Goal: Transaction & Acquisition: Purchase product/service

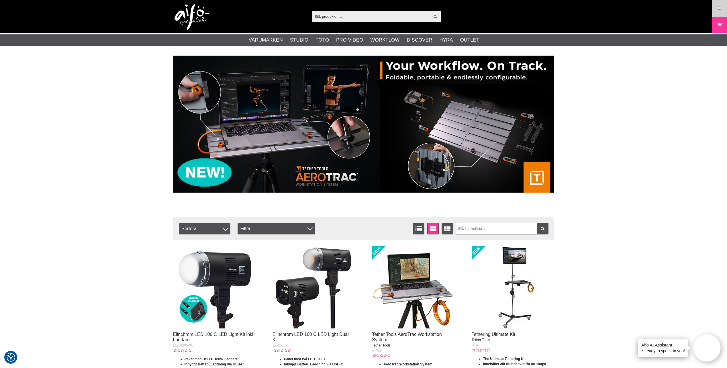
click at [721, 8] on icon at bounding box center [719, 8] width 5 height 6
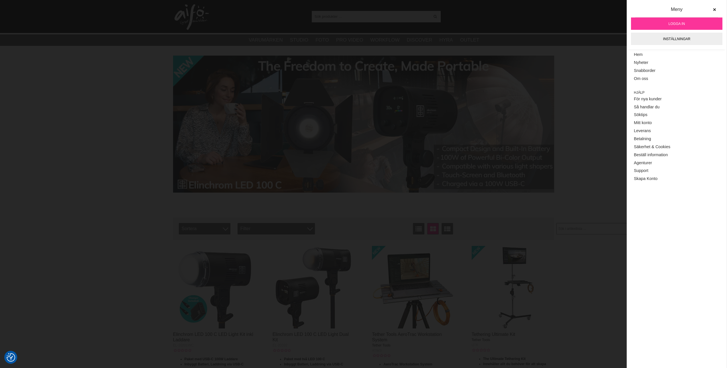
click at [676, 23] on span "Logga in" at bounding box center [677, 23] width 16 height 5
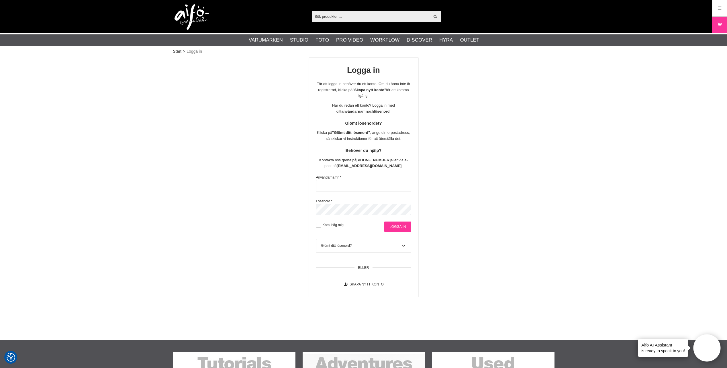
type input "[PERSON_NAME][EMAIL_ADDRESS][DOMAIN_NAME]"
click at [399, 225] on input "Logga in" at bounding box center [397, 227] width 27 height 10
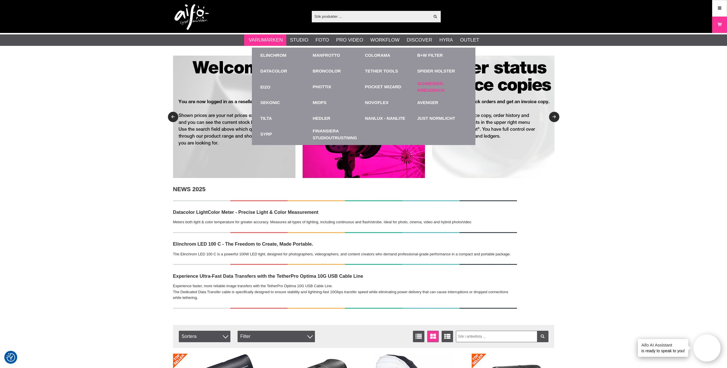
click at [431, 90] on link "Schneider-Kreuznach" at bounding box center [442, 87] width 50 height 13
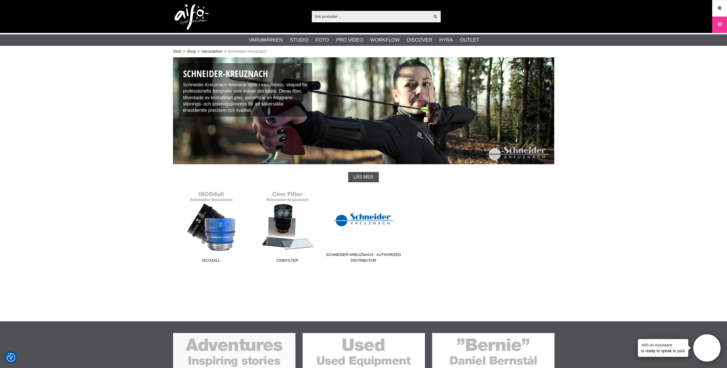
click at [366, 218] on link "Schneider-Kreuznach - Authorized Distributor" at bounding box center [364, 226] width 76 height 77
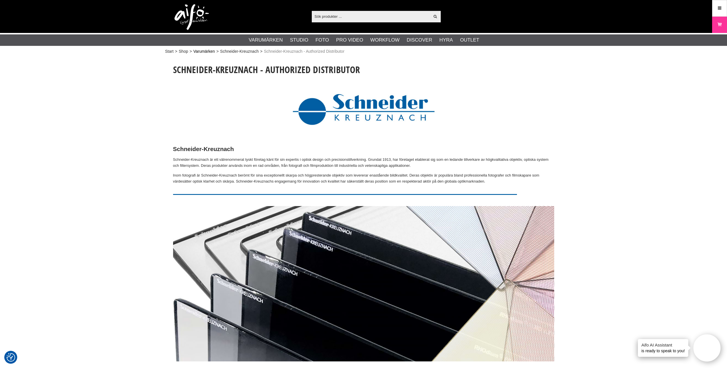
click at [204, 50] on link "Varumärken" at bounding box center [205, 51] width 22 height 6
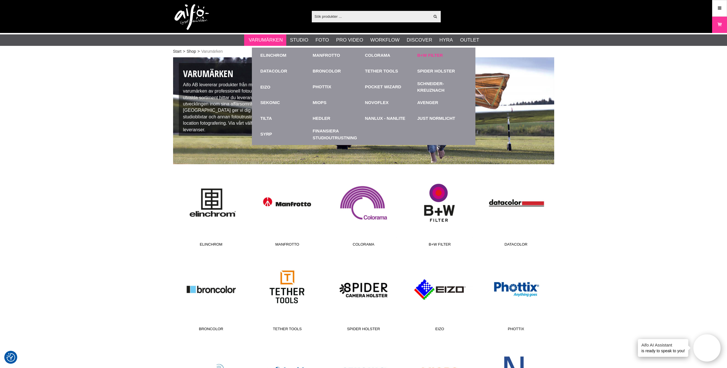
click at [428, 55] on link "B+W Filter" at bounding box center [430, 55] width 26 height 7
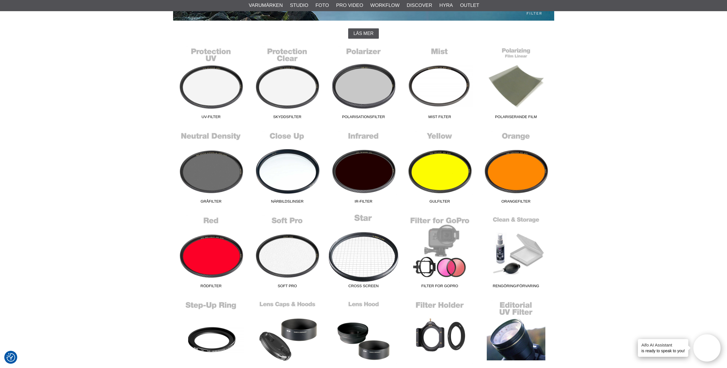
scroll to position [143, 0]
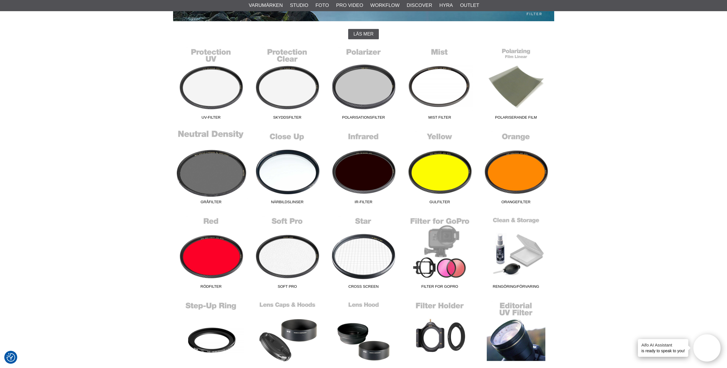
click at [217, 170] on link "Gråfilter" at bounding box center [211, 168] width 76 height 77
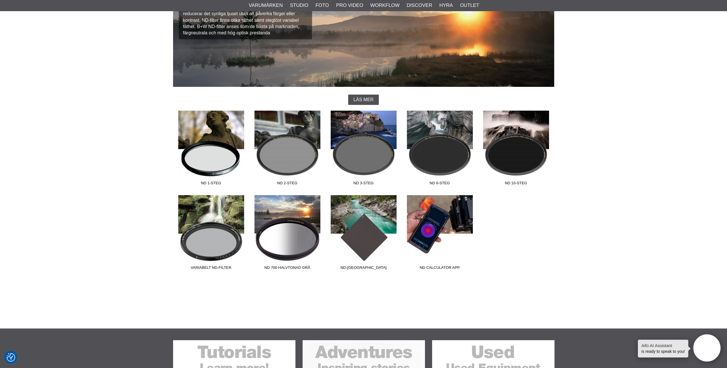
scroll to position [86, 0]
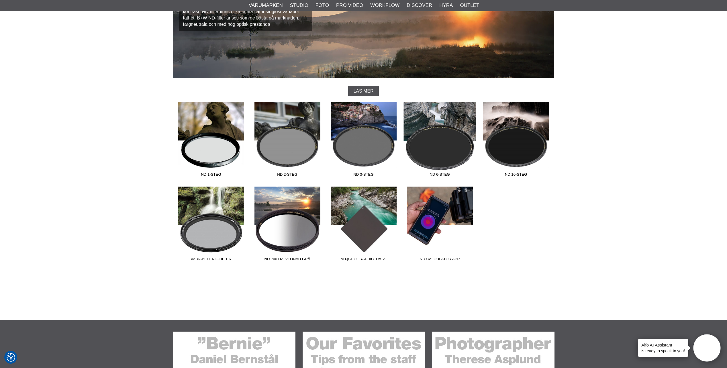
click at [451, 150] on link "ND 6-steg" at bounding box center [440, 140] width 76 height 77
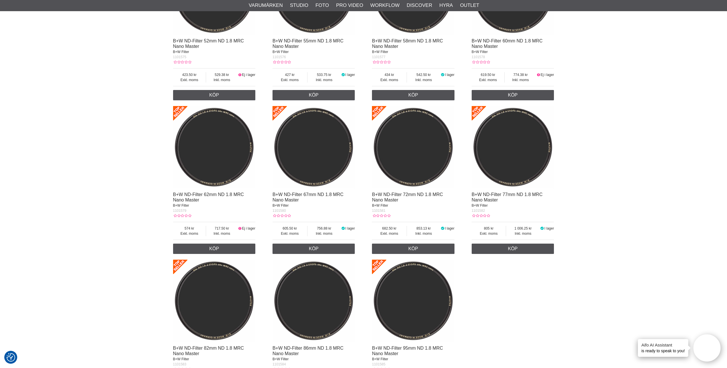
scroll to position [803, 0]
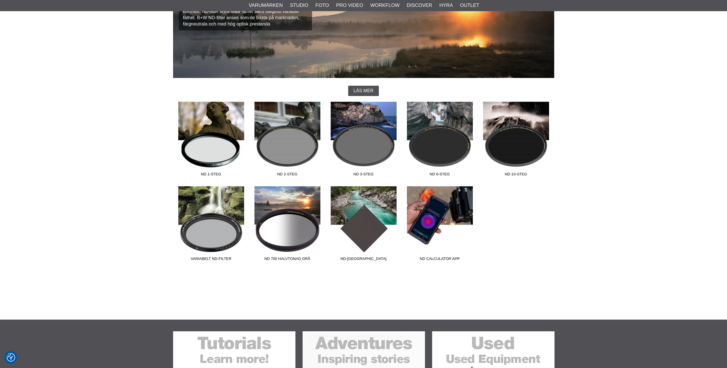
scroll to position [86, 0]
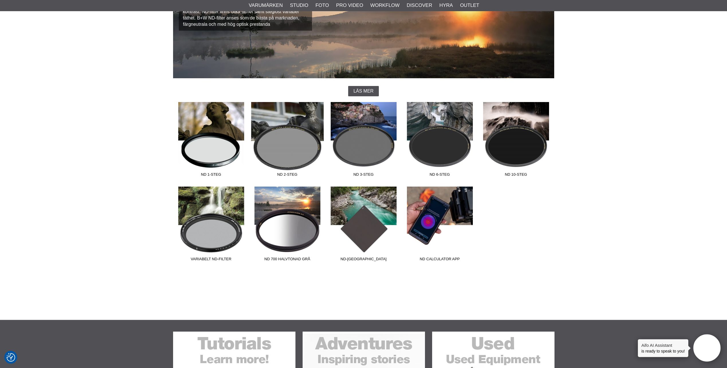
click at [287, 139] on link "ND 2-steg" at bounding box center [287, 140] width 76 height 77
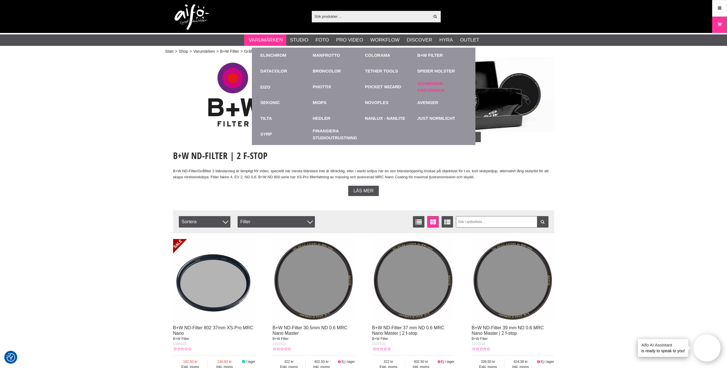
click at [431, 87] on link "Schneider-Kreuznach" at bounding box center [442, 87] width 50 height 13
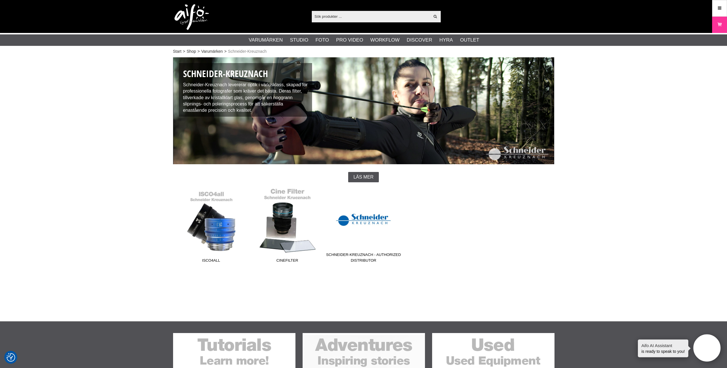
click at [290, 234] on link "Cinefilter" at bounding box center [287, 226] width 76 height 77
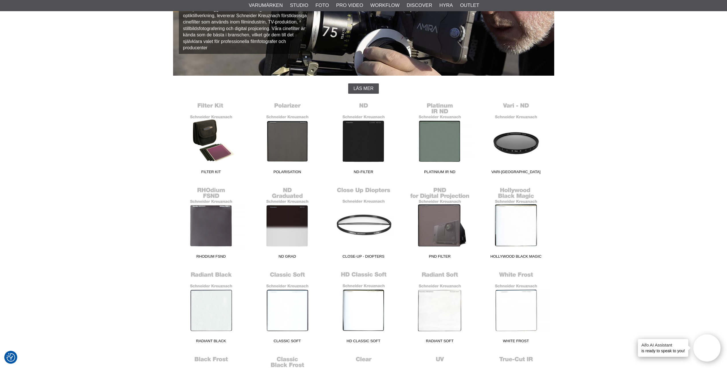
scroll to position [86, 0]
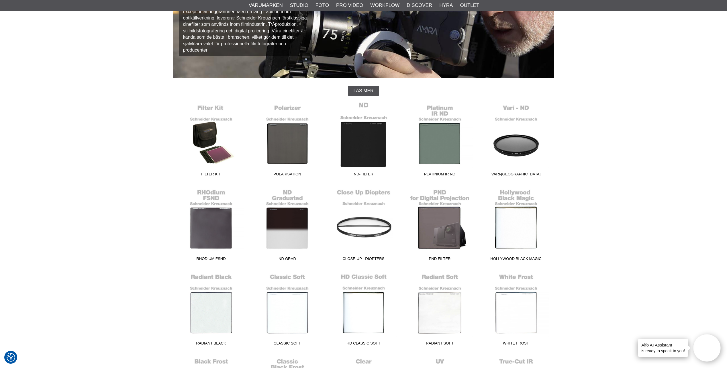
click at [362, 146] on link "ND-Filter" at bounding box center [364, 140] width 76 height 77
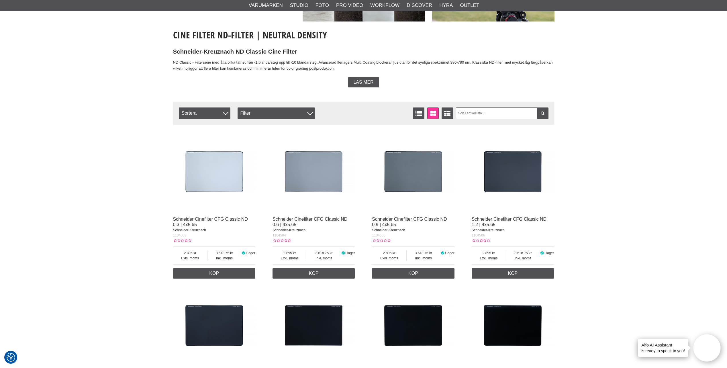
scroll to position [57, 0]
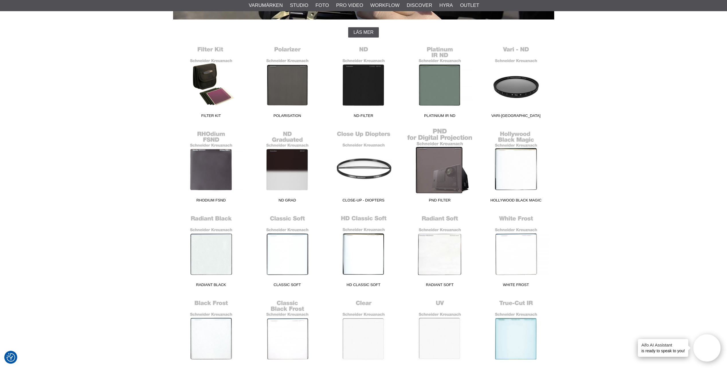
scroll to position [86, 0]
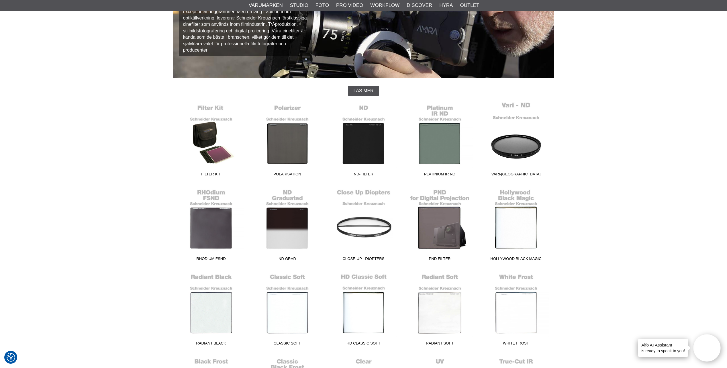
click at [523, 146] on link "Vari-[GEOGRAPHIC_DATA]" at bounding box center [516, 140] width 76 height 77
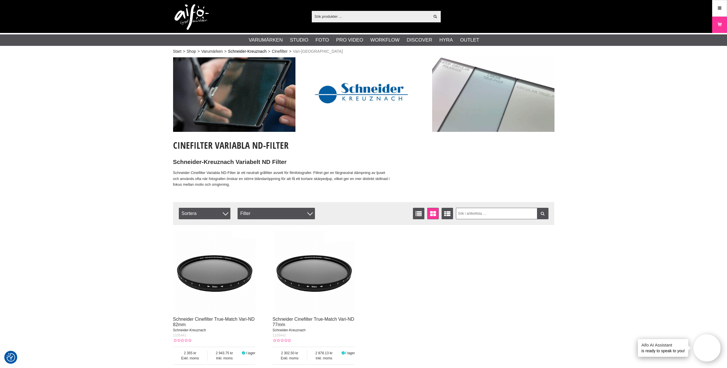
click at [255, 50] on link "Schneider-Kreuznach" at bounding box center [247, 51] width 39 height 6
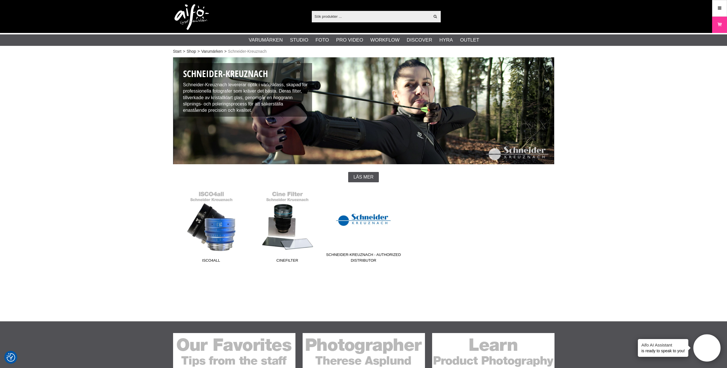
click at [344, 17] on input "text" at bounding box center [371, 16] width 118 height 9
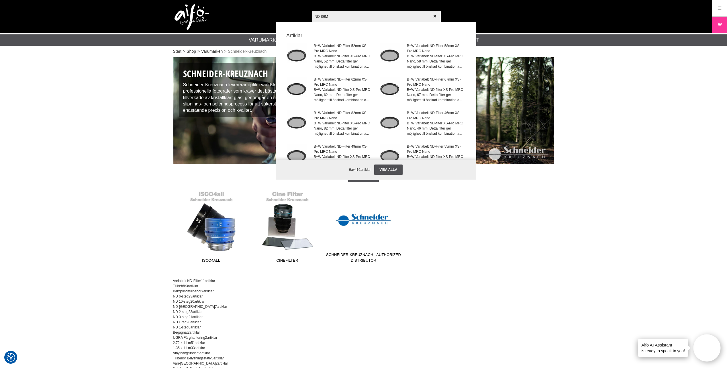
type input "ND 86MM"
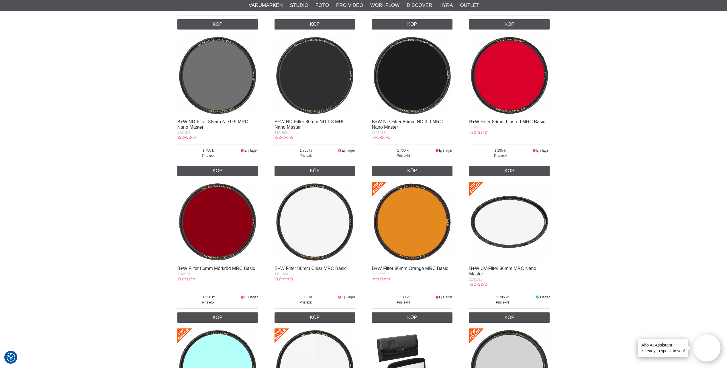
scroll to position [287, 0]
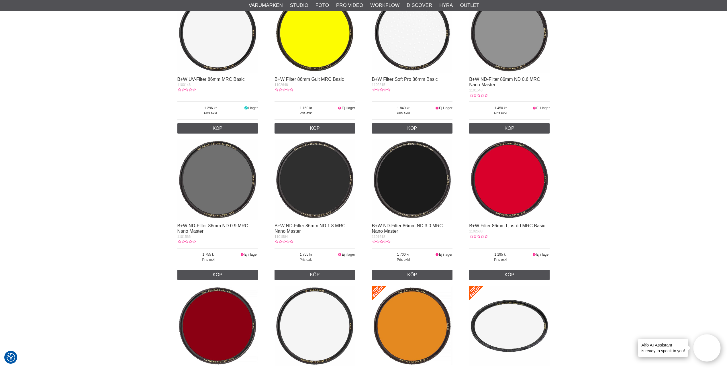
click at [231, 188] on img at bounding box center [217, 179] width 81 height 81
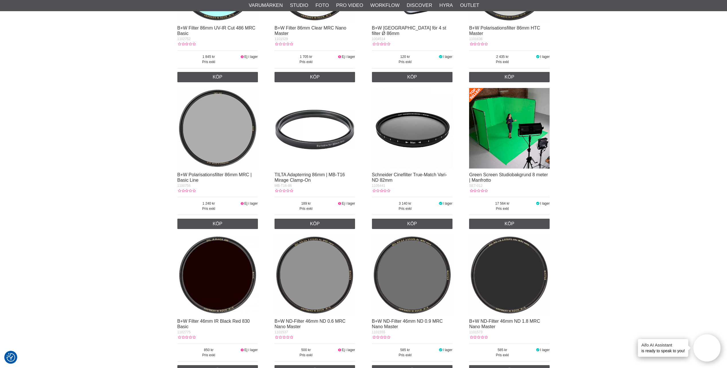
scroll to position [860, 0]
